Goal: Check status: Check status

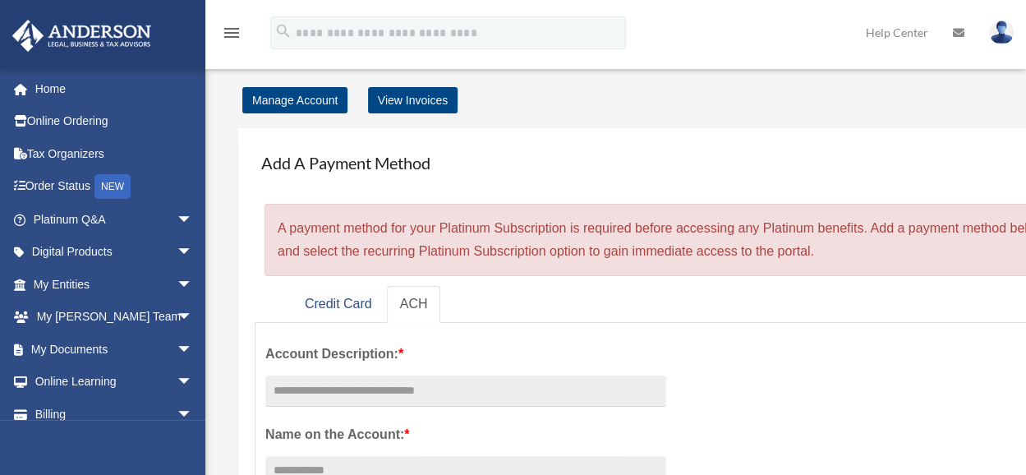
click at [998, 39] on img at bounding box center [1001, 33] width 25 height 24
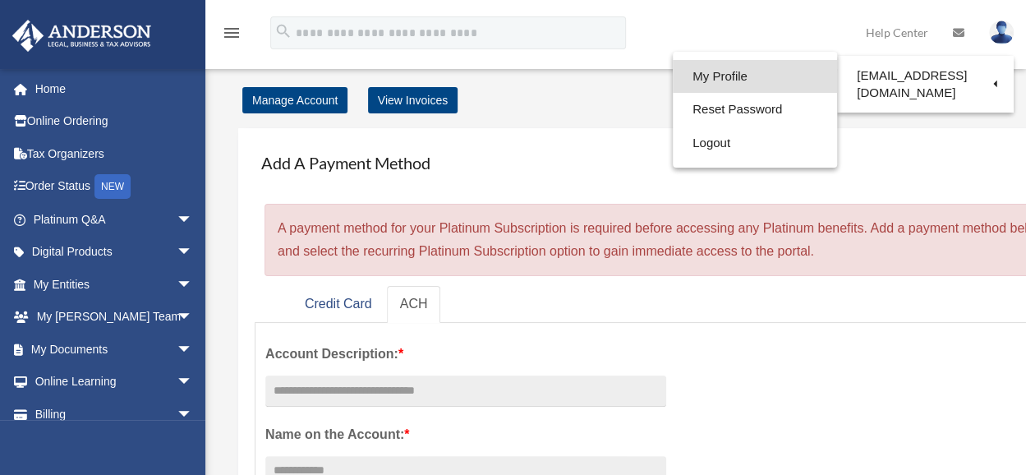
click at [761, 75] on link "My Profile" at bounding box center [755, 77] width 164 height 34
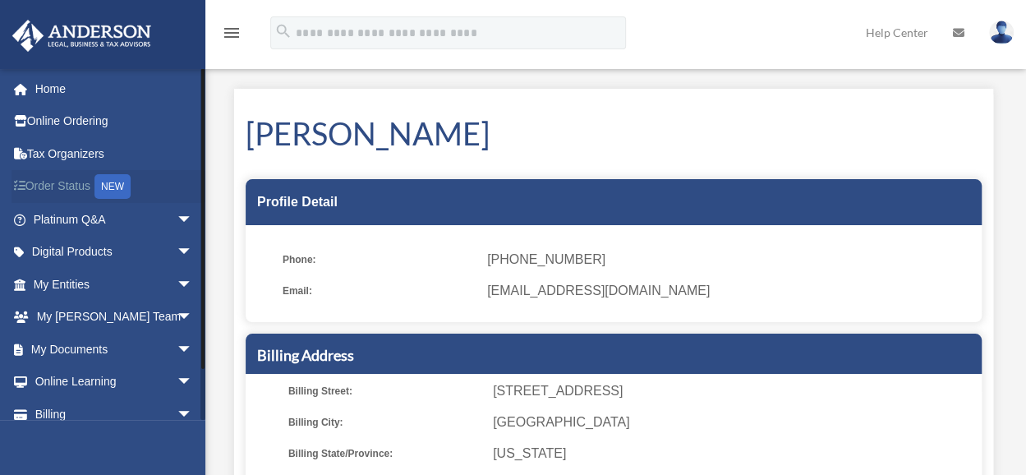
click at [62, 182] on link "Order Status NEW" at bounding box center [115, 187] width 206 height 34
click at [73, 251] on link "Digital Products arrow_drop_down" at bounding box center [115, 252] width 206 height 33
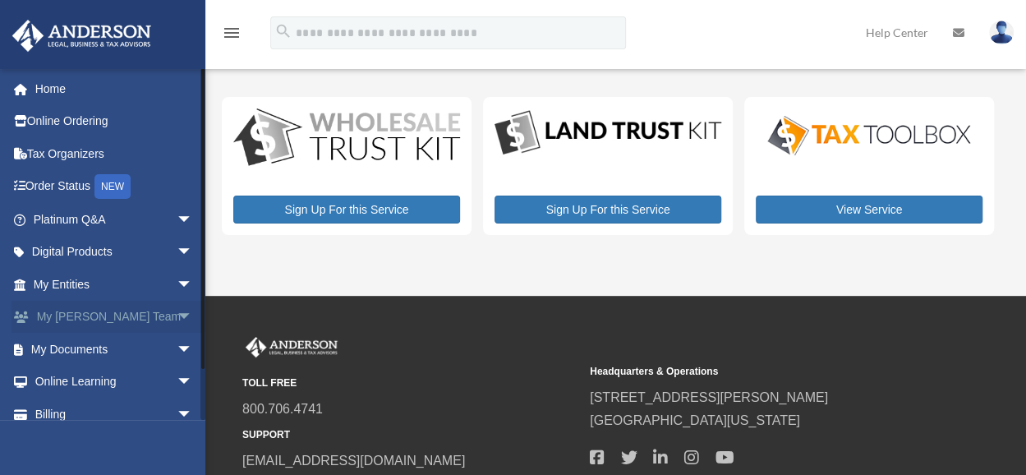
click at [104, 313] on link "My Anderson Team arrow_drop_down" at bounding box center [115, 317] width 206 height 33
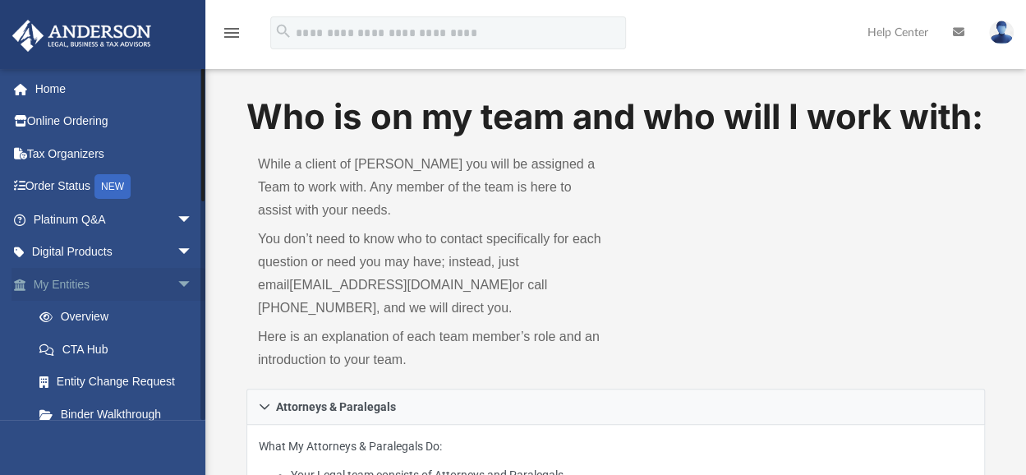
click at [136, 284] on link "My Entities arrow_drop_down" at bounding box center [115, 284] width 206 height 33
click at [177, 281] on span "arrow_drop_down" at bounding box center [193, 285] width 33 height 34
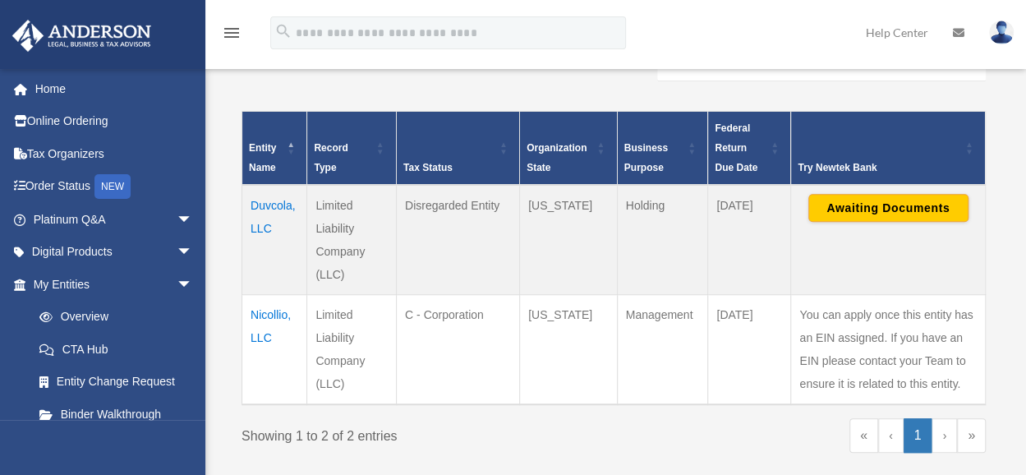
scroll to position [317, 0]
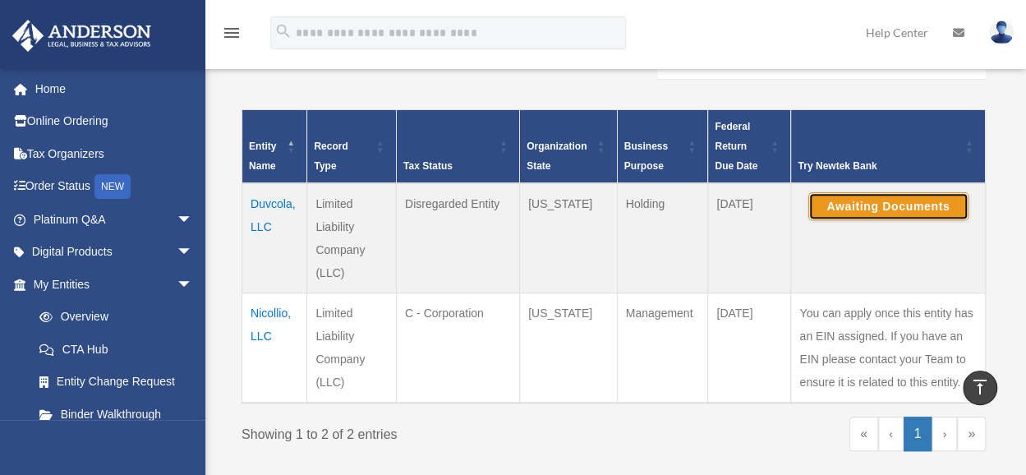
click at [899, 206] on button "Awaiting Documents" at bounding box center [889, 206] width 160 height 28
